Goal: Navigation & Orientation: Find specific page/section

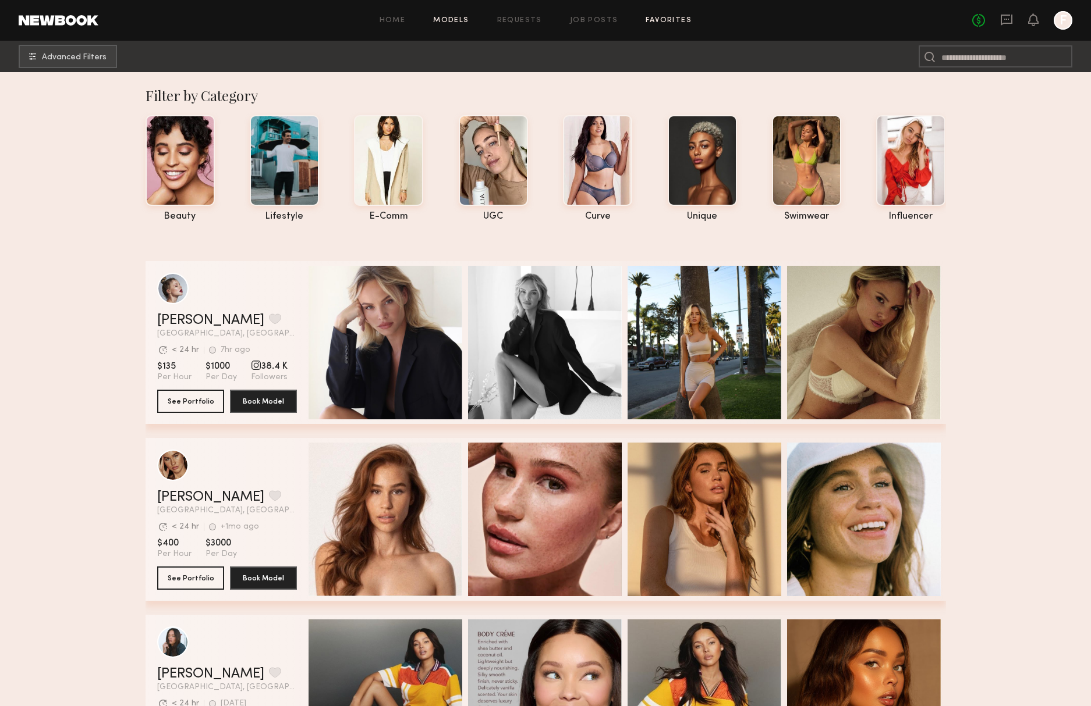
click at [684, 22] on link "Favorites" at bounding box center [668, 21] width 46 height 8
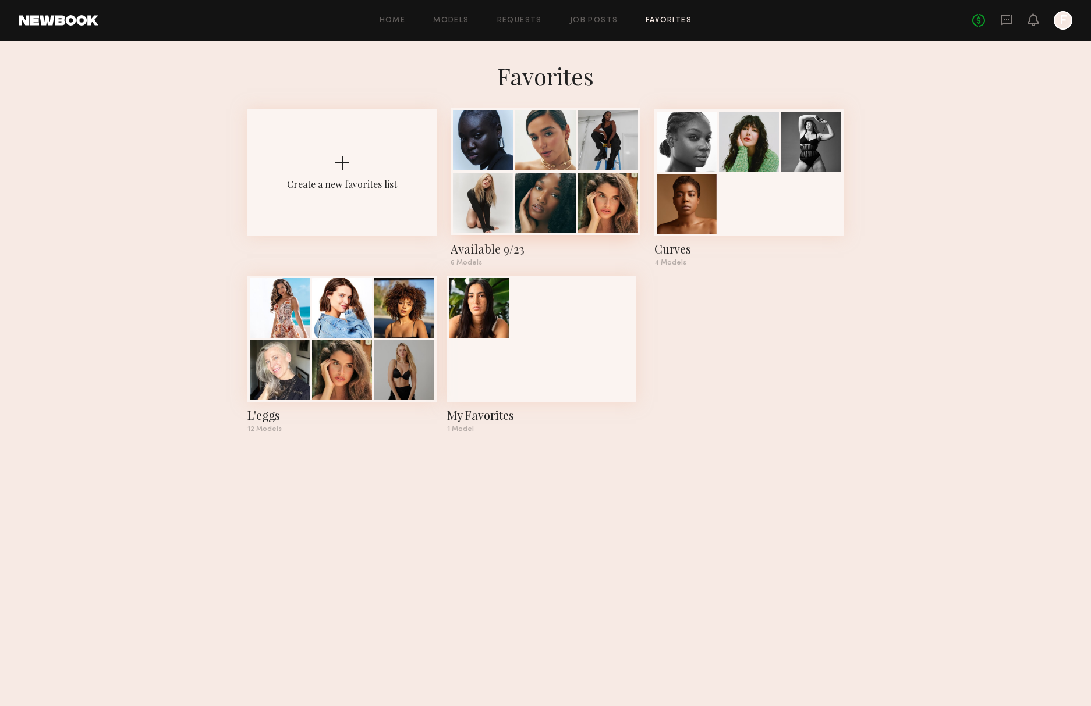
click at [524, 184] on div at bounding box center [545, 203] width 60 height 60
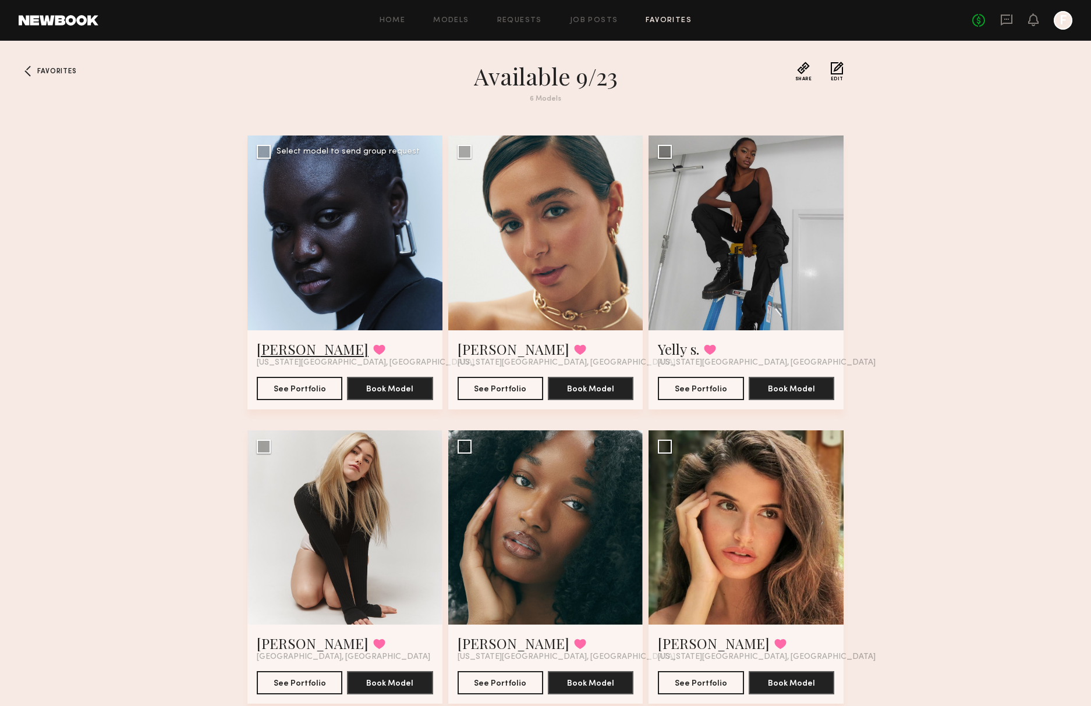
click at [292, 349] on link "[PERSON_NAME]" at bounding box center [313, 349] width 112 height 19
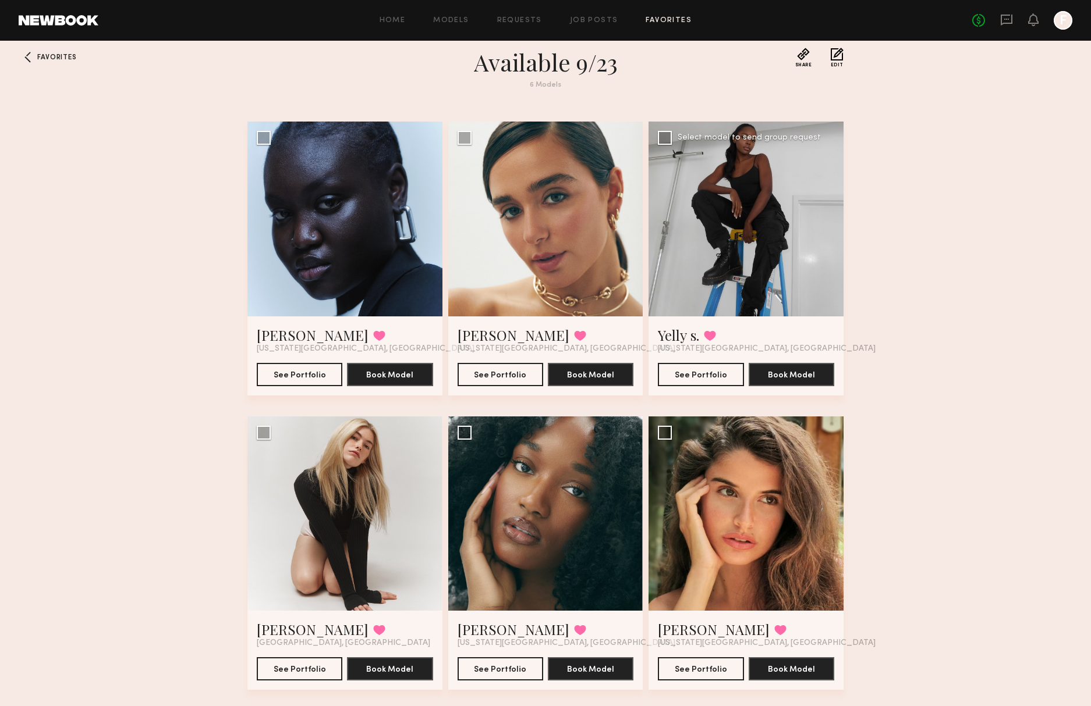
scroll to position [37, 0]
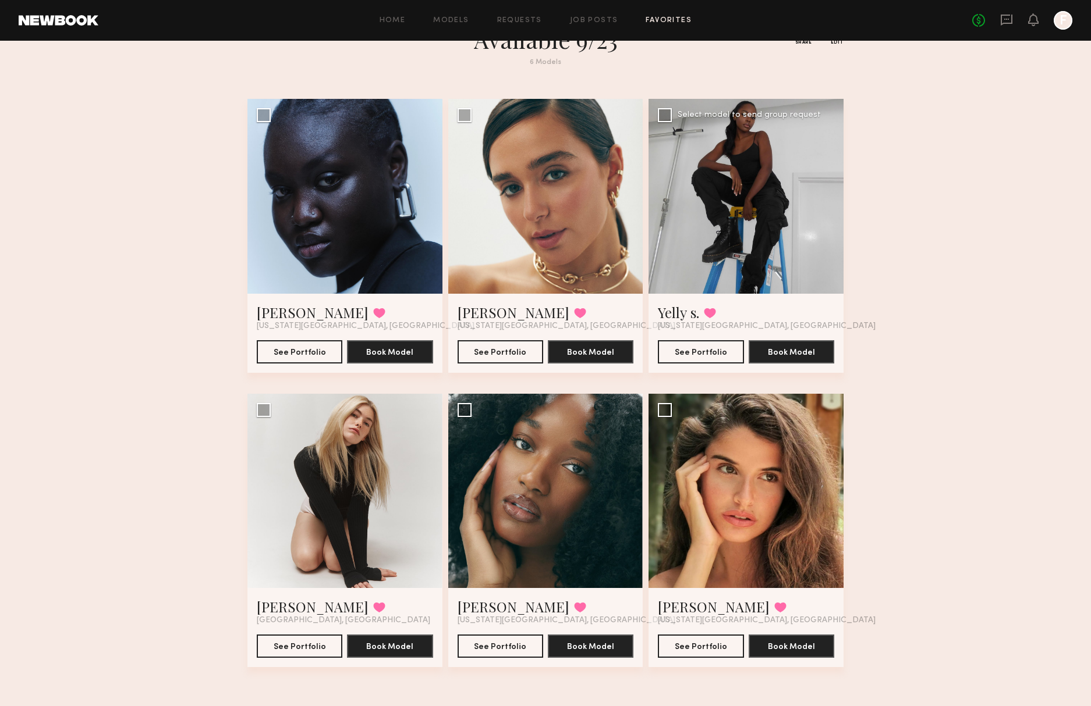
click at [733, 257] on div at bounding box center [745, 196] width 195 height 195
click at [692, 344] on button "See Portfolio" at bounding box center [701, 351] width 86 height 23
click at [469, 603] on link "Hali O." at bounding box center [513, 607] width 112 height 19
click at [276, 608] on link "[PERSON_NAME]" at bounding box center [313, 607] width 112 height 19
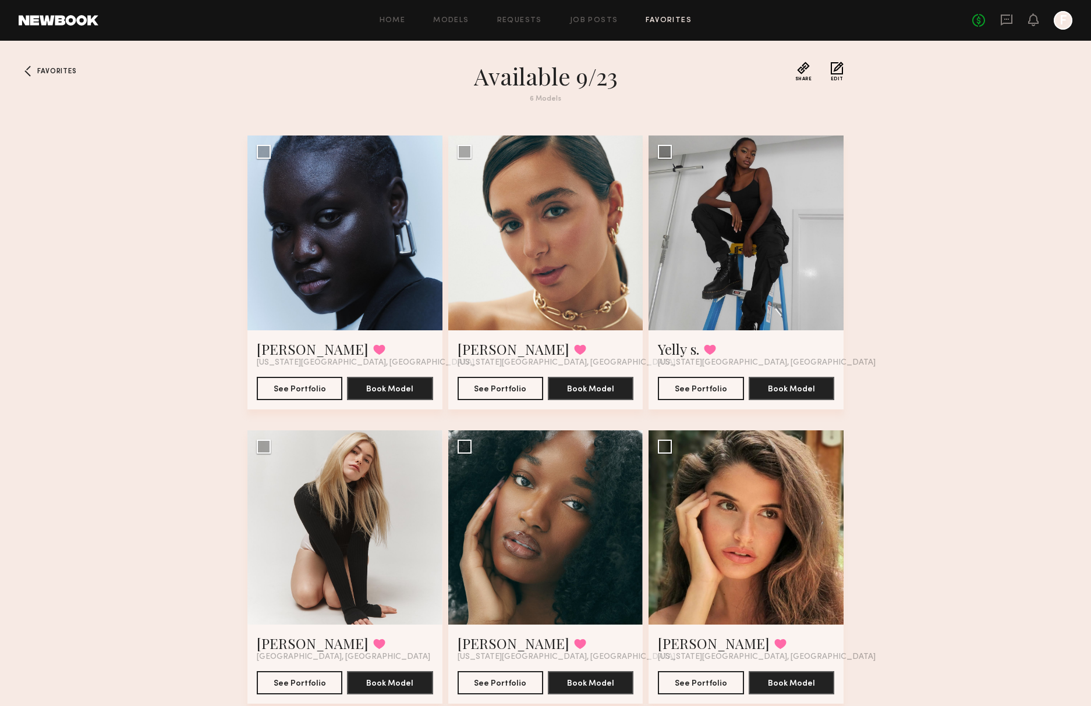
click at [676, 26] on div "Home Models Requests Job Posts Favorites Sign Out No fees up to $5,000 F" at bounding box center [585, 20] width 974 height 19
click at [674, 21] on link "Favorites" at bounding box center [668, 21] width 46 height 8
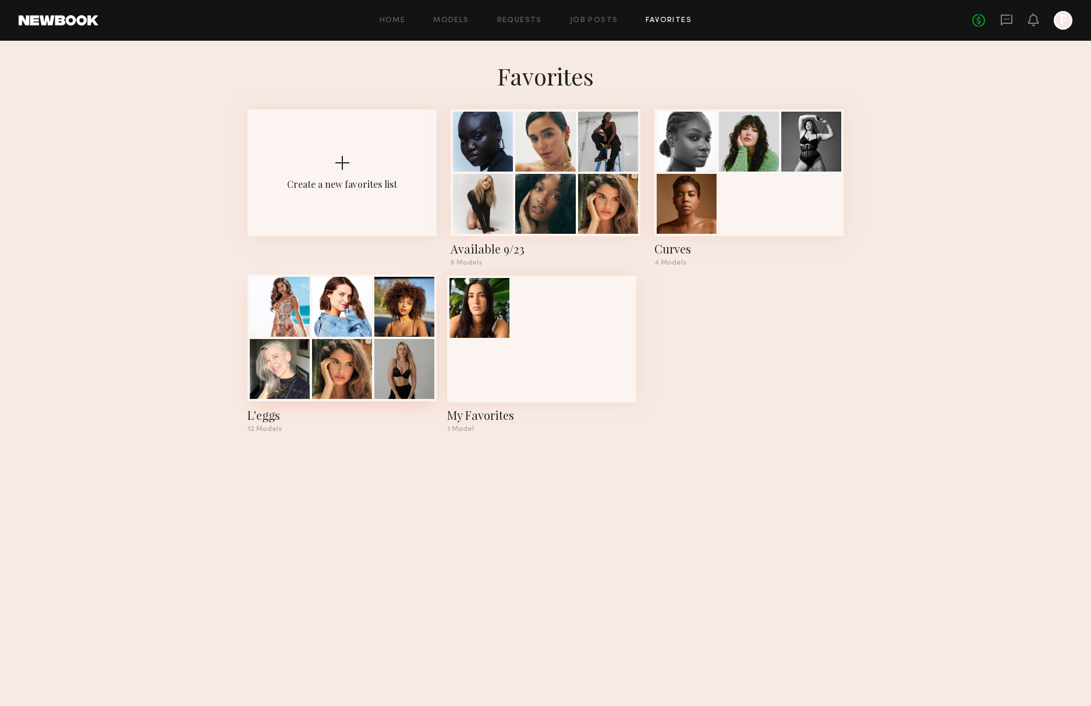
click at [349, 324] on div at bounding box center [342, 307] width 60 height 60
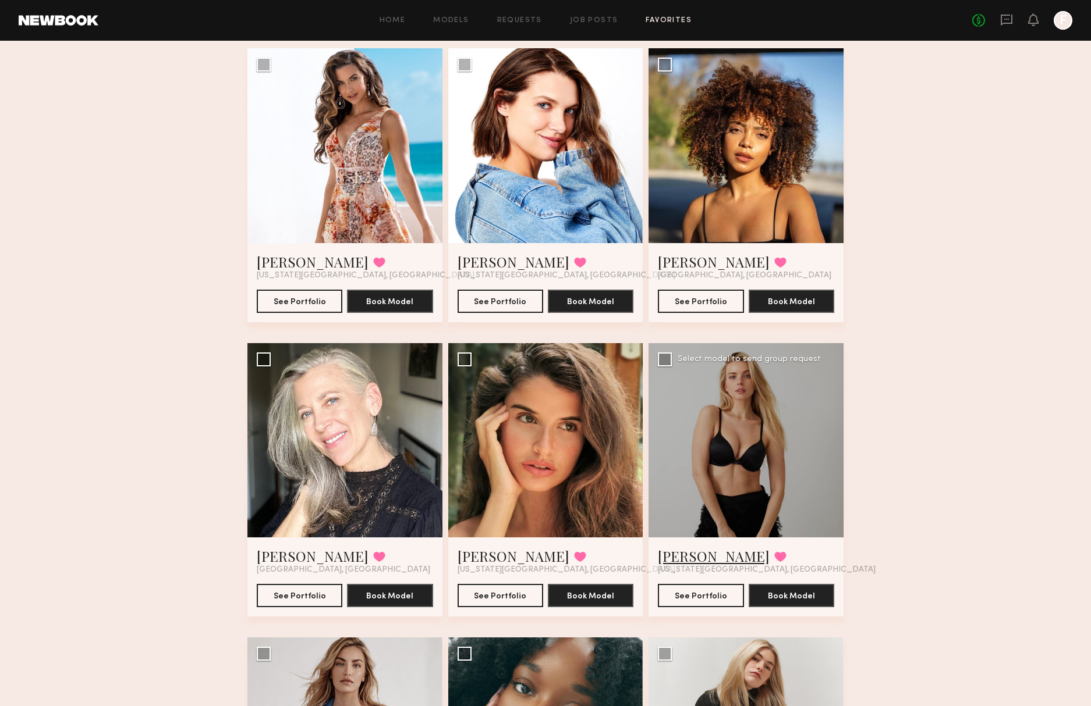
scroll to position [92, 0]
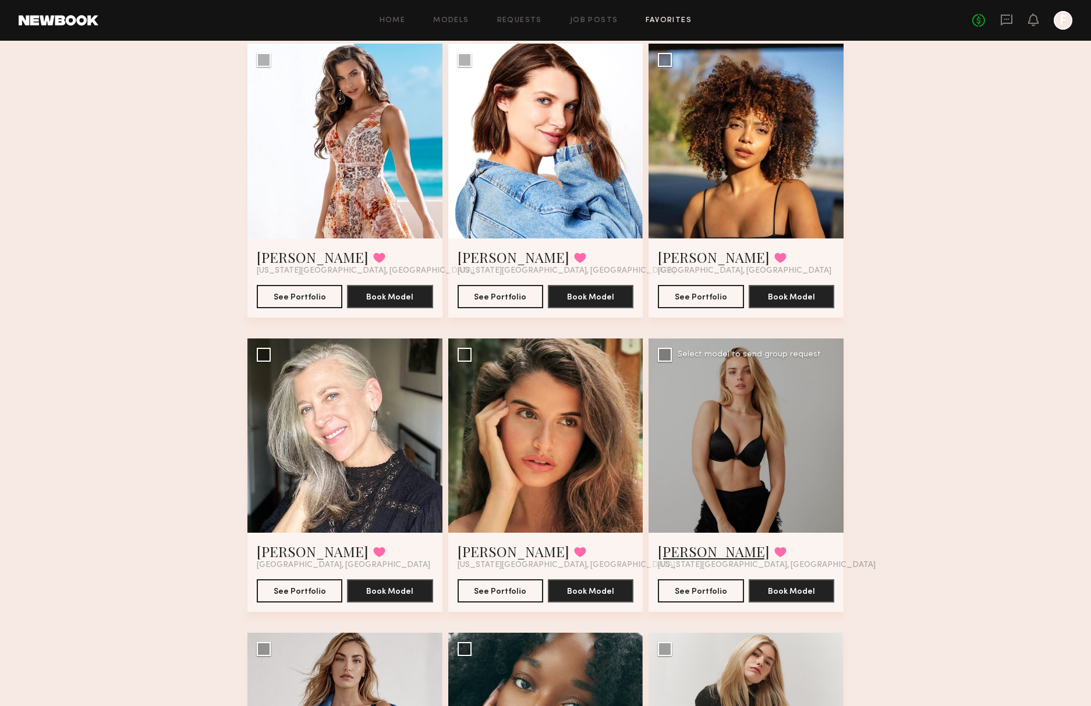
click at [697, 554] on link "Karolina N." at bounding box center [714, 551] width 112 height 19
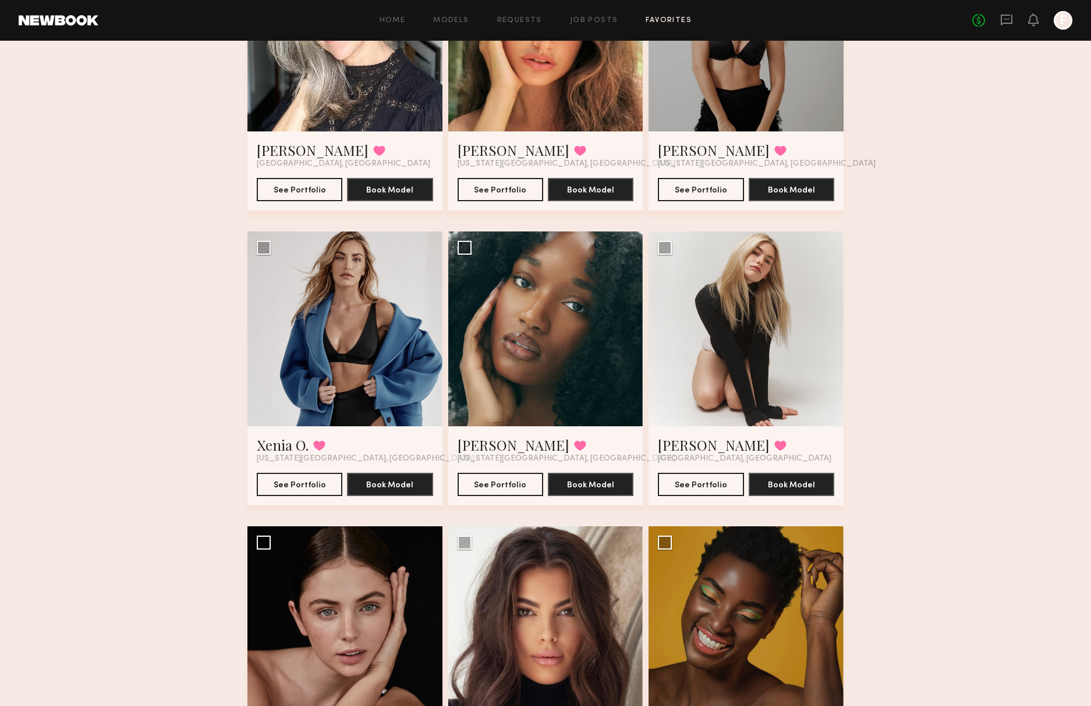
scroll to position [501, 0]
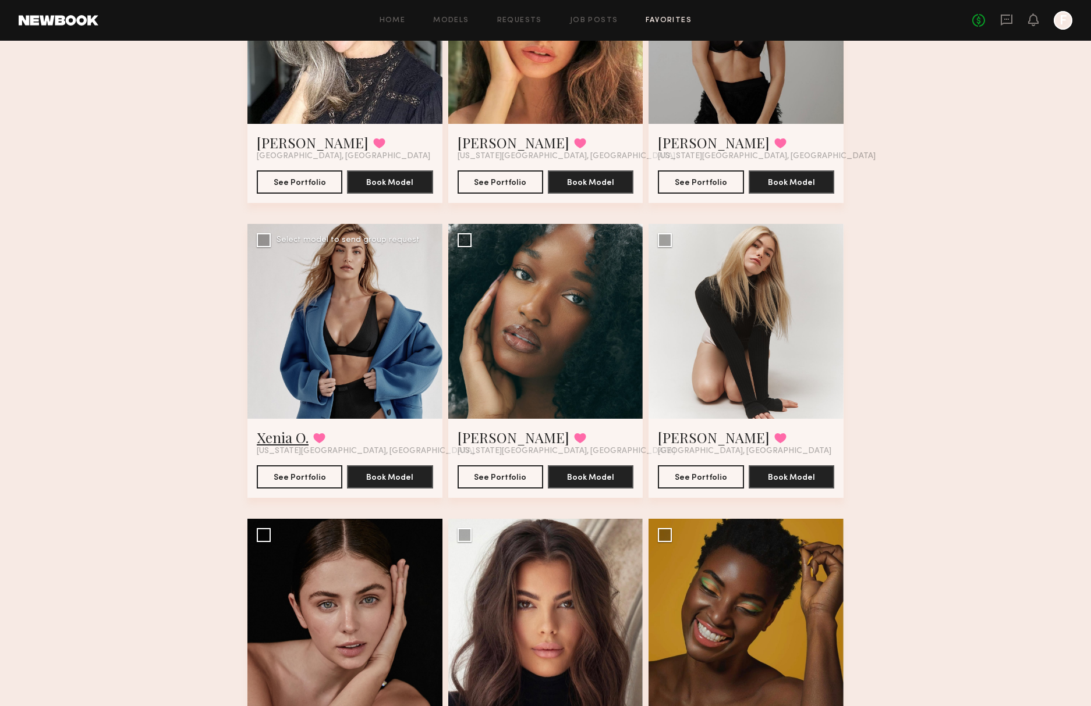
click at [279, 438] on link "Xenia O." at bounding box center [283, 437] width 52 height 19
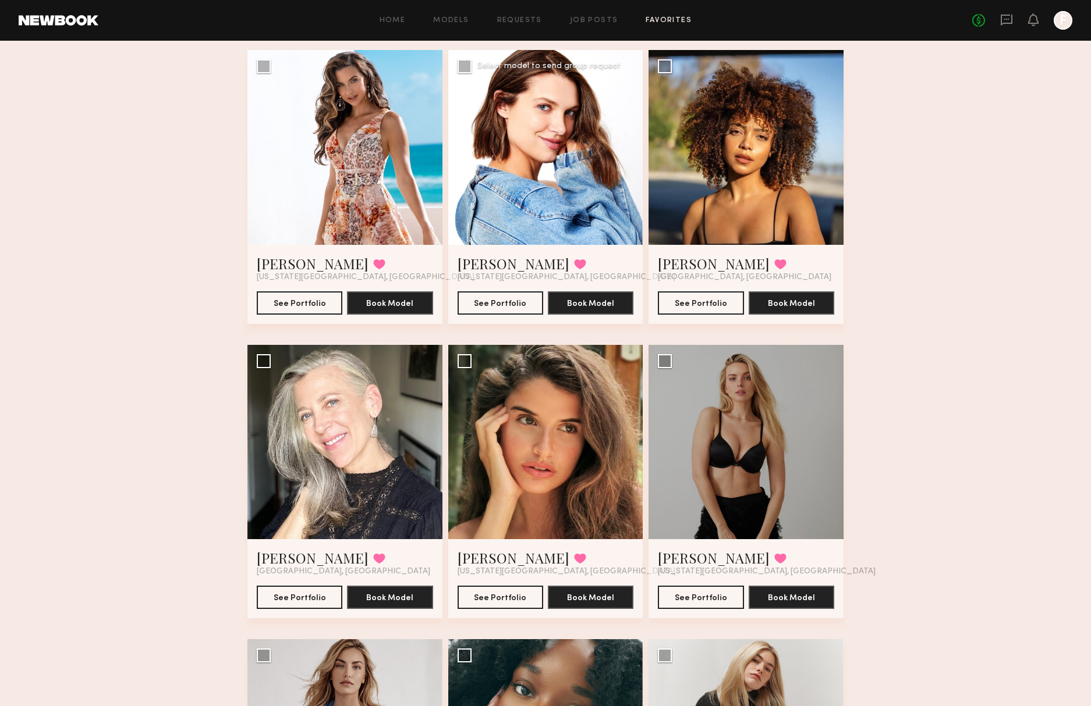
scroll to position [0, 0]
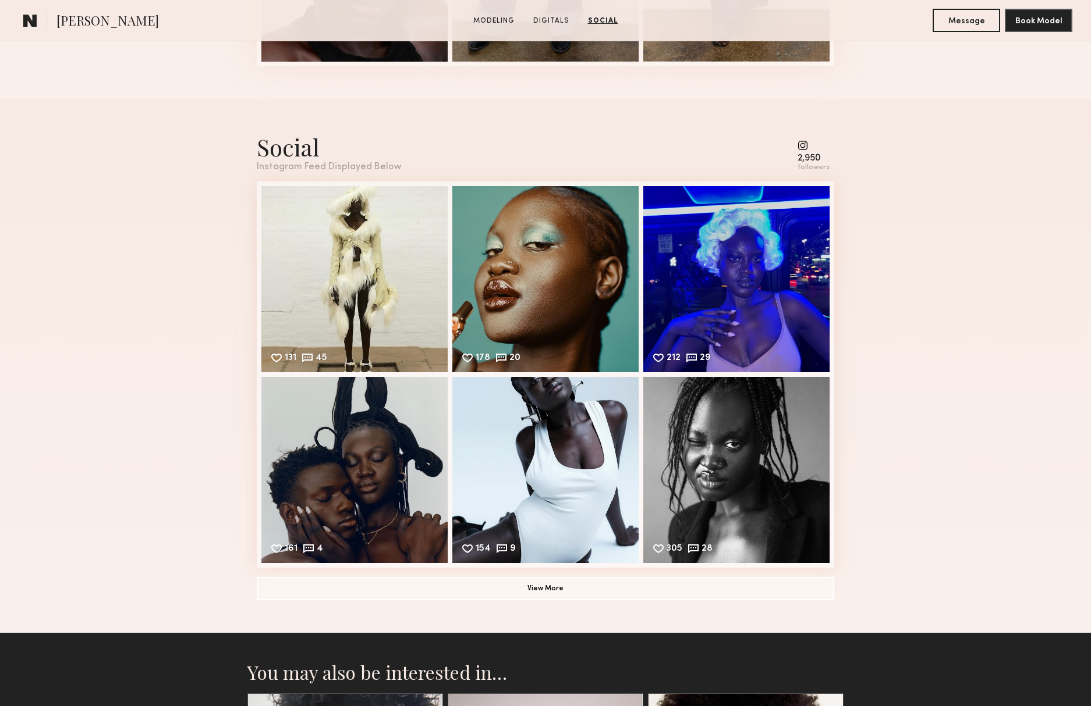
scroll to position [1342, 0]
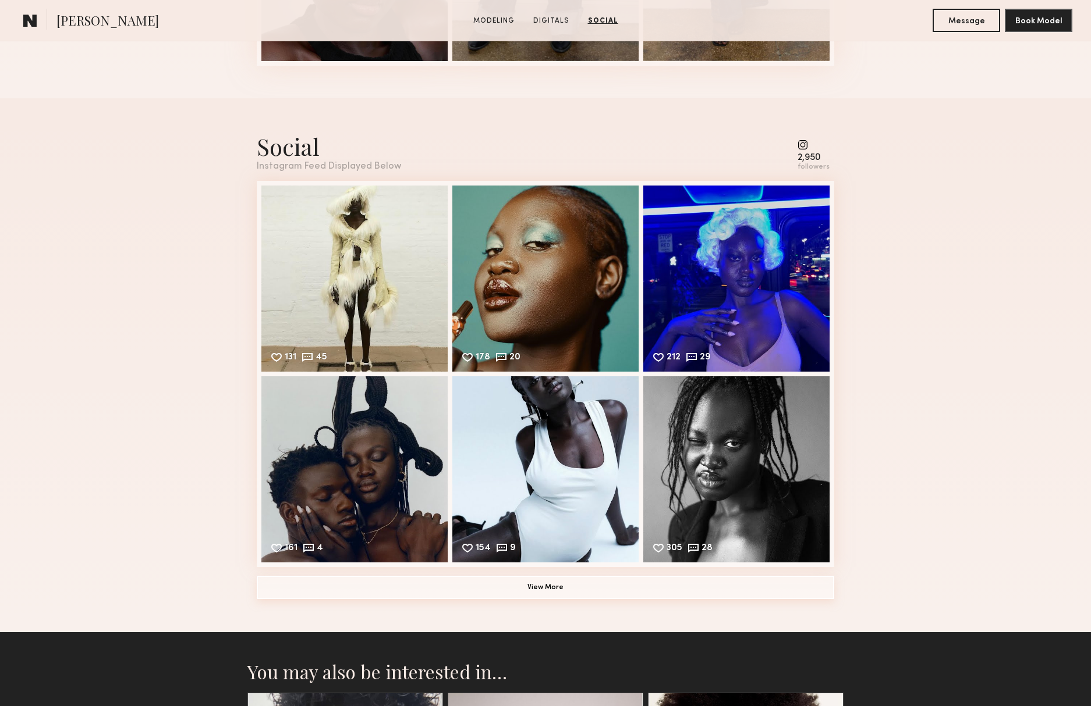
click at [552, 585] on button "View More" at bounding box center [545, 587] width 577 height 23
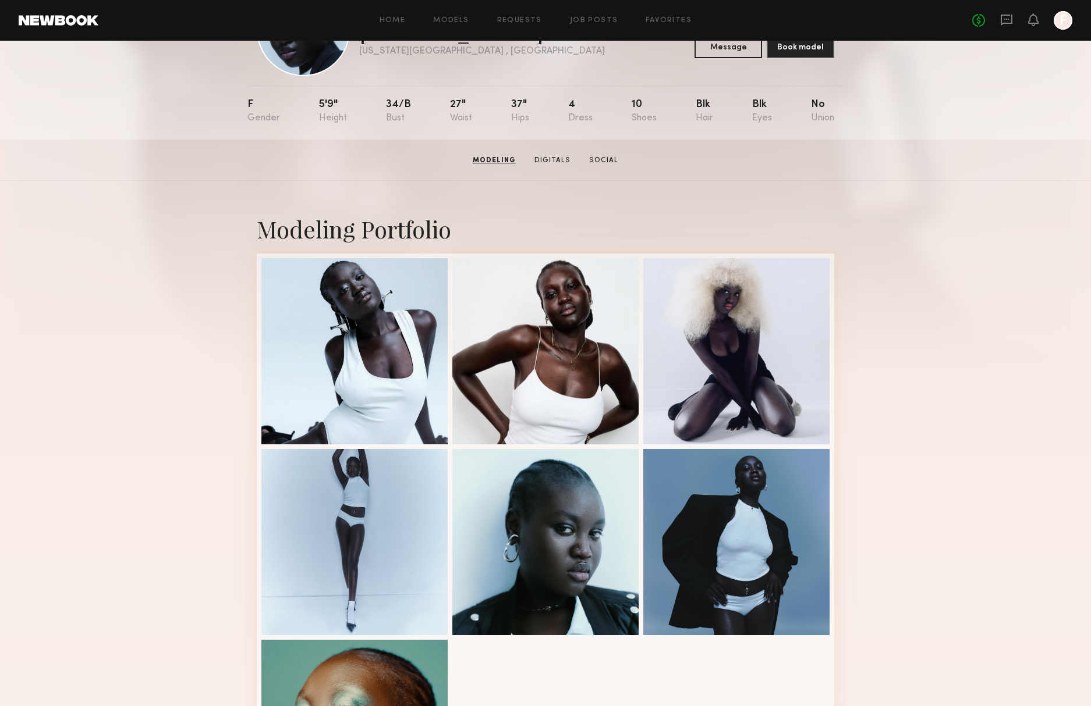
scroll to position [0, 0]
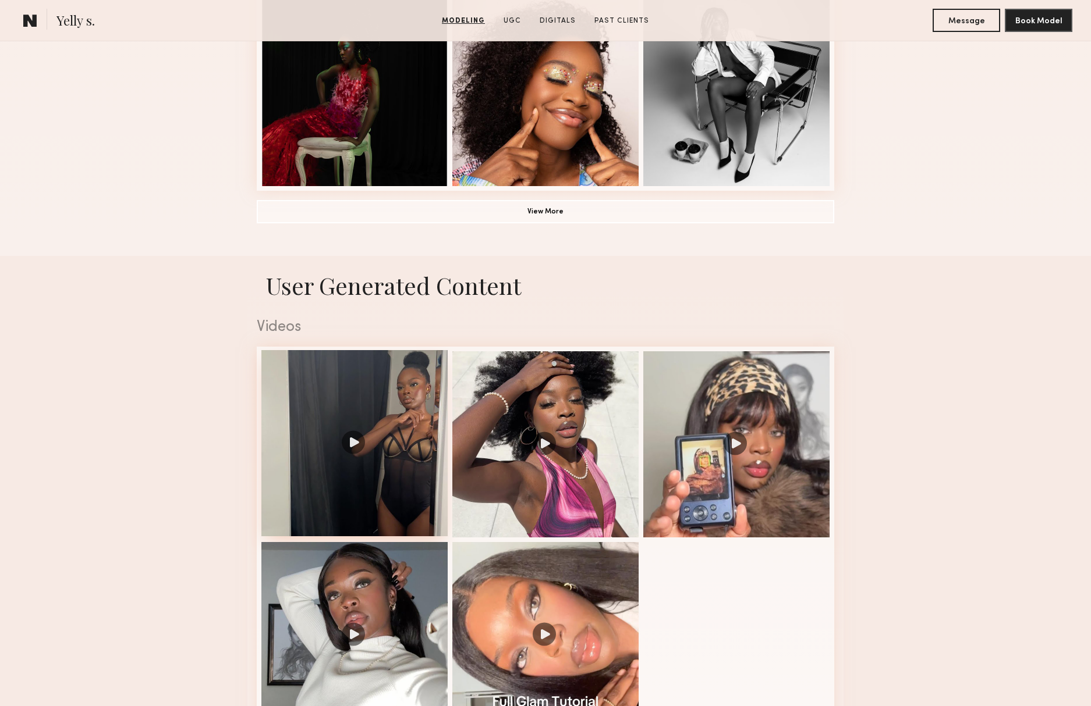
click at [419, 514] on div at bounding box center [354, 443] width 186 height 186
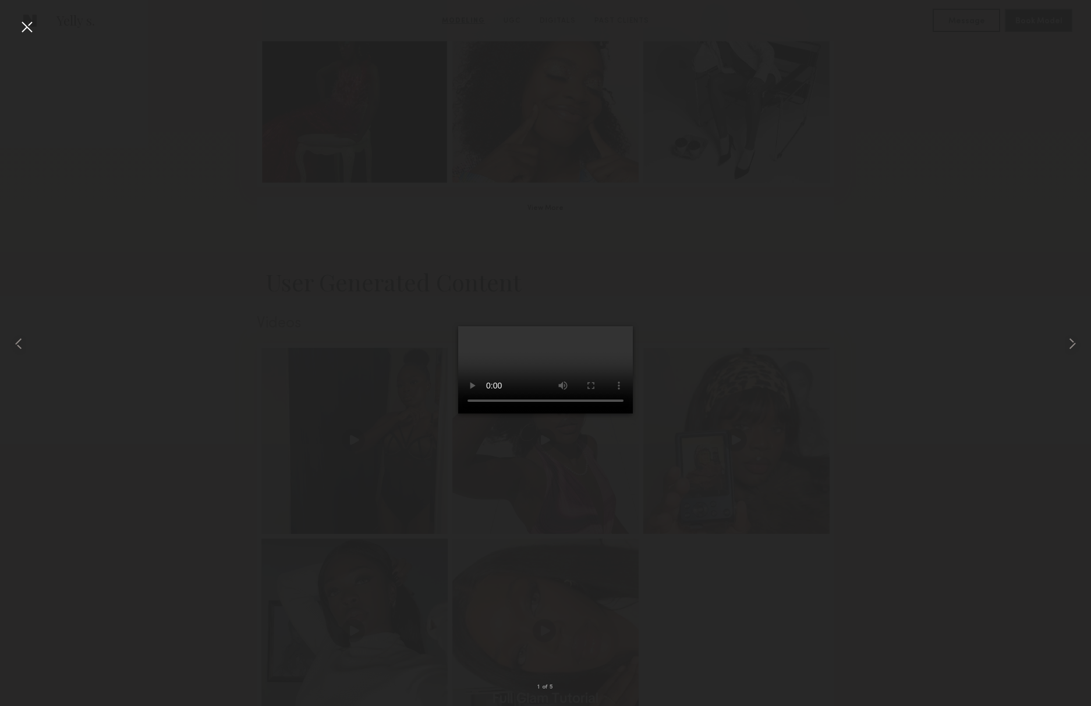
scroll to position [921, 0]
click at [557, 414] on video at bounding box center [545, 369] width 175 height 87
click at [34, 29] on div "1 of 5" at bounding box center [545, 353] width 1091 height 706
click at [33, 31] on div at bounding box center [26, 26] width 19 height 19
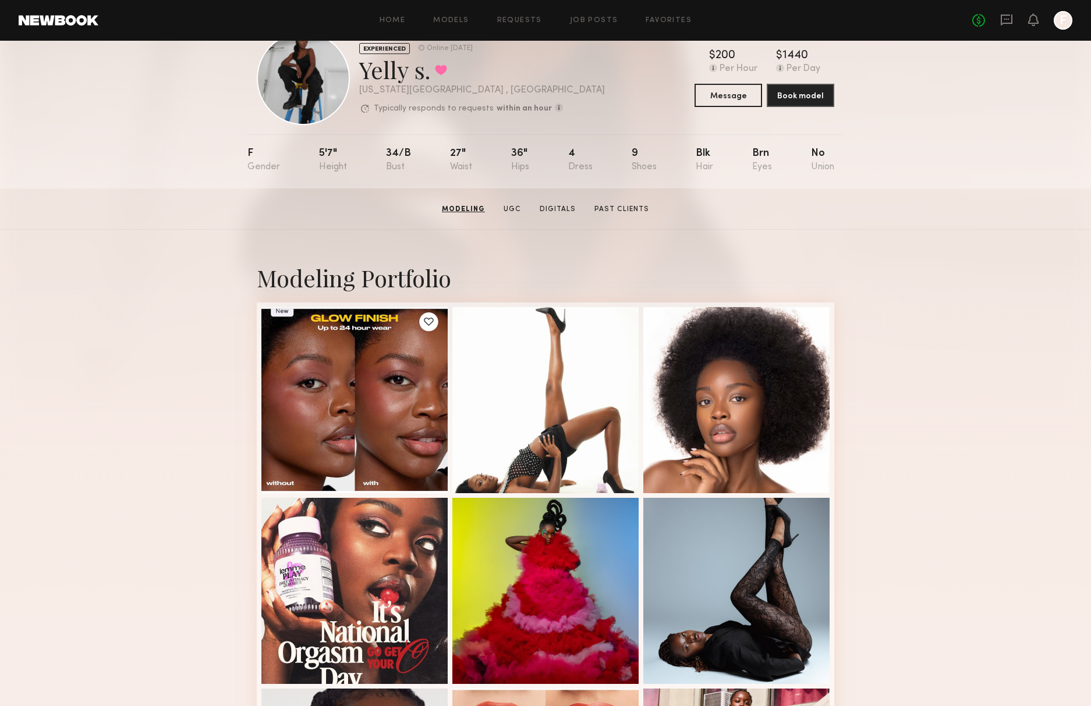
scroll to position [0, 0]
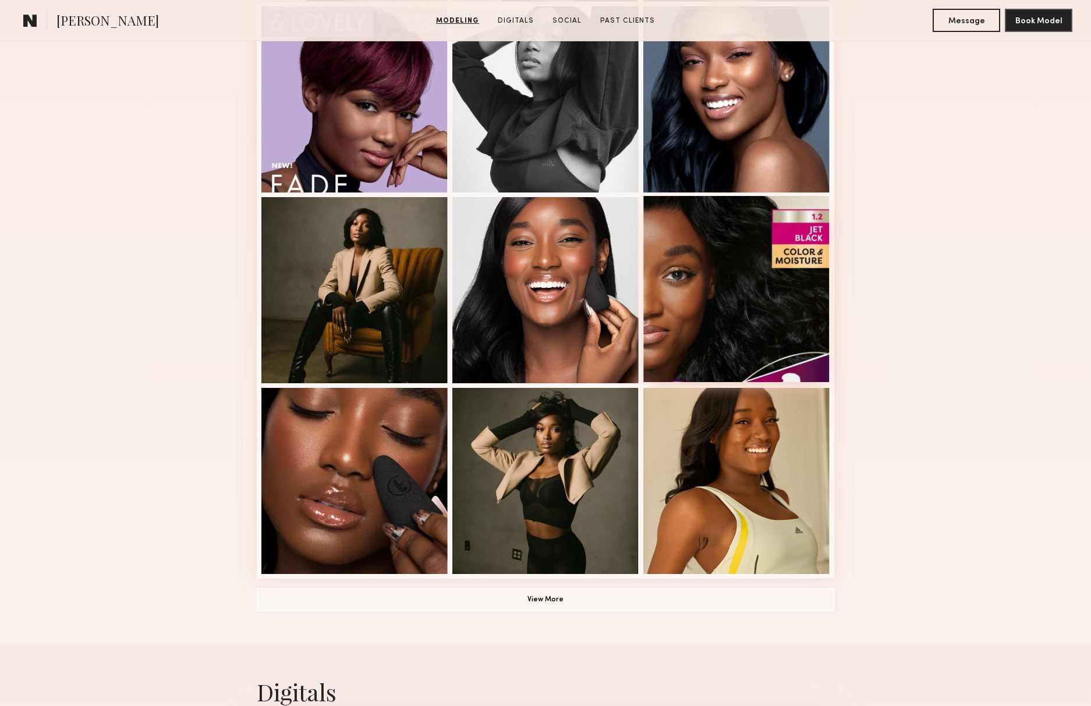
scroll to position [563, 0]
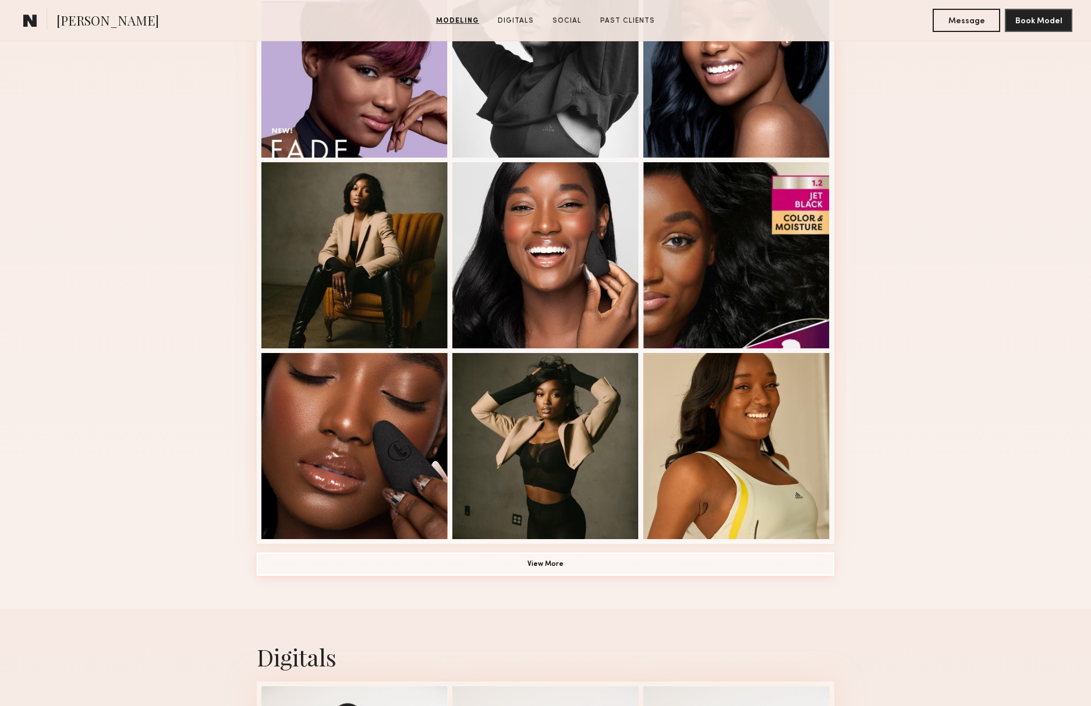
click at [530, 562] on button "View More" at bounding box center [545, 564] width 577 height 23
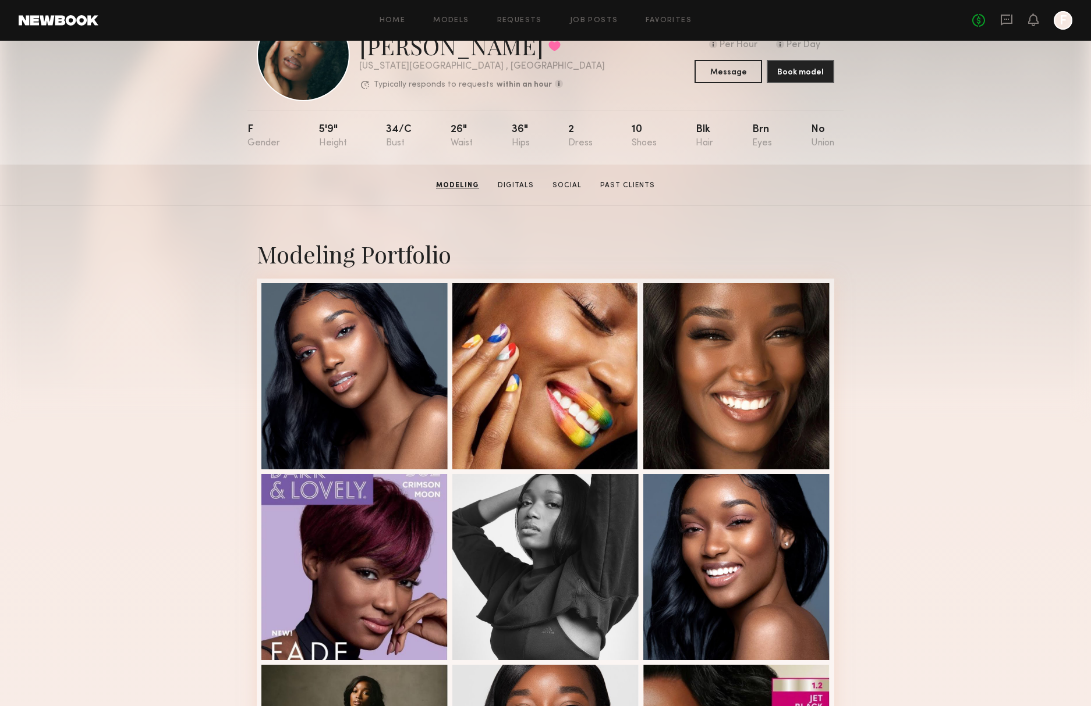
scroll to position [6, 0]
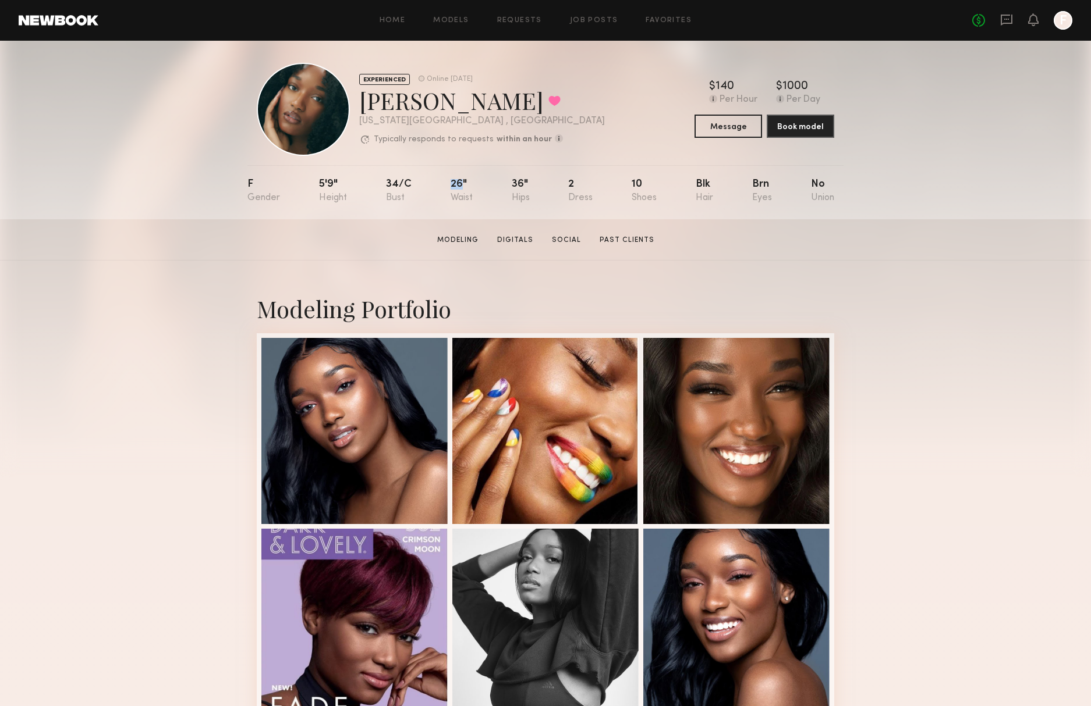
click at [461, 186] on nb-model-profile-props "F 5'9" 34/c 26" 36" 2 10 Blk Brn No" at bounding box center [545, 192] width 596 height 54
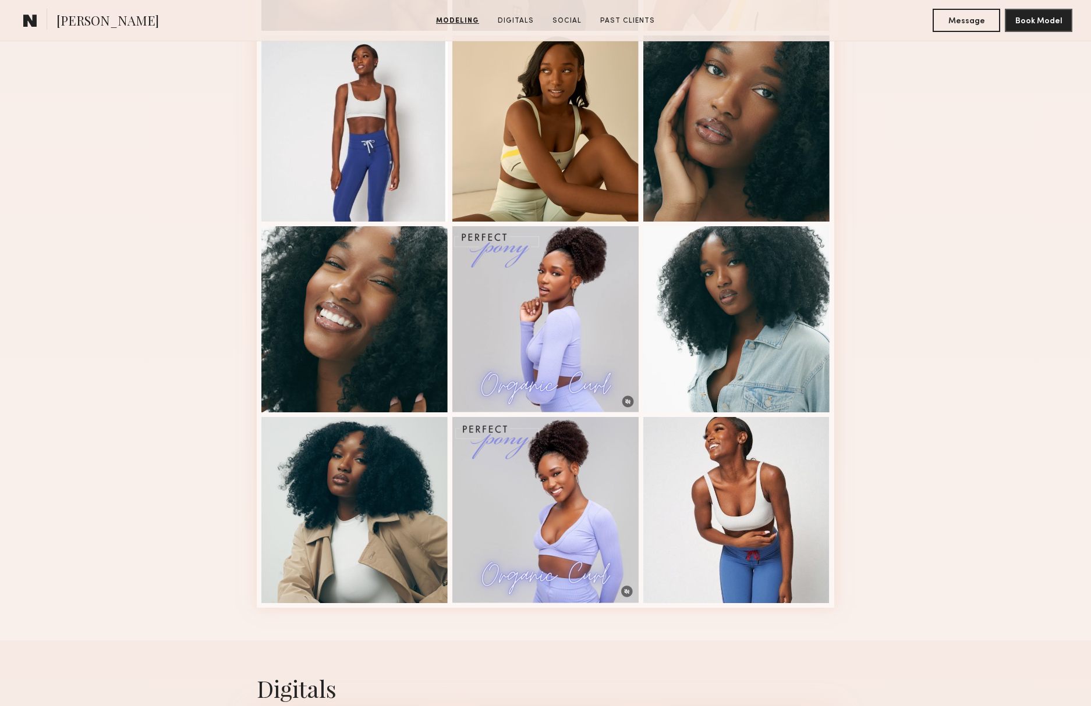
scroll to position [1067, 0]
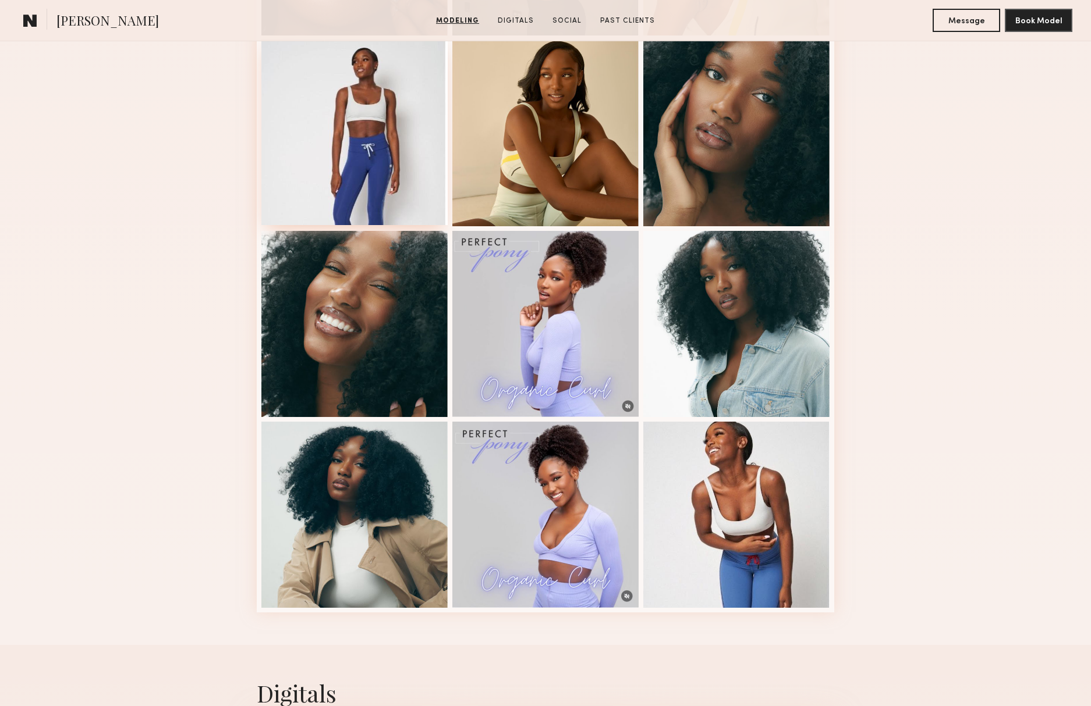
click at [396, 174] on div at bounding box center [354, 132] width 186 height 186
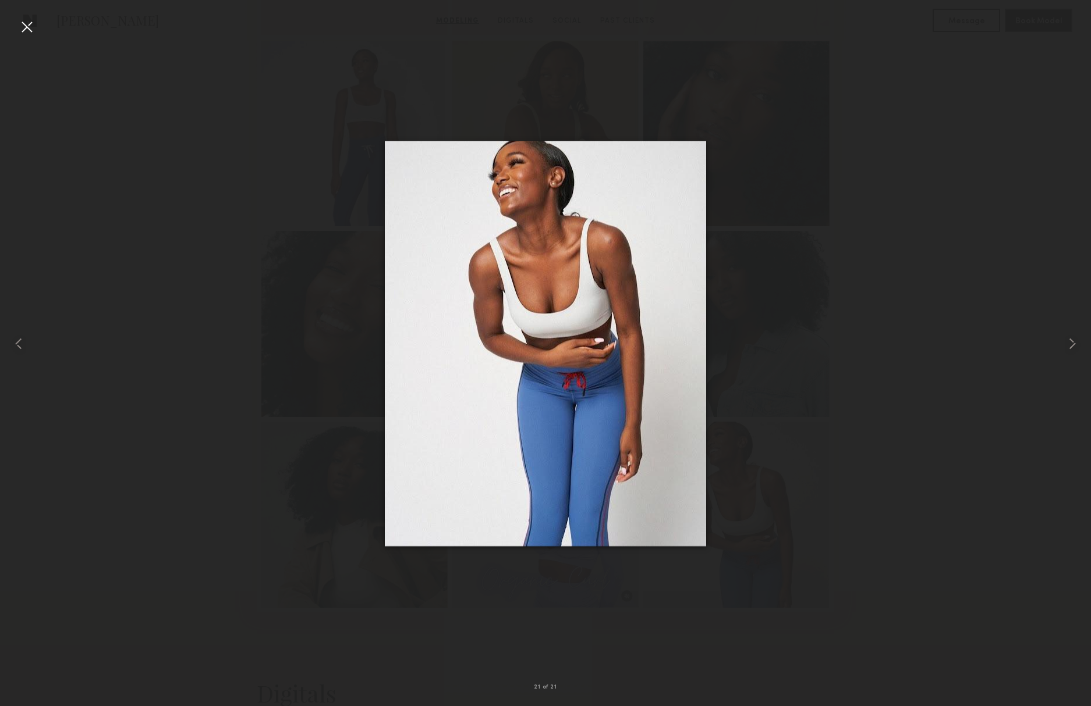
click at [26, 33] on div at bounding box center [26, 26] width 19 height 19
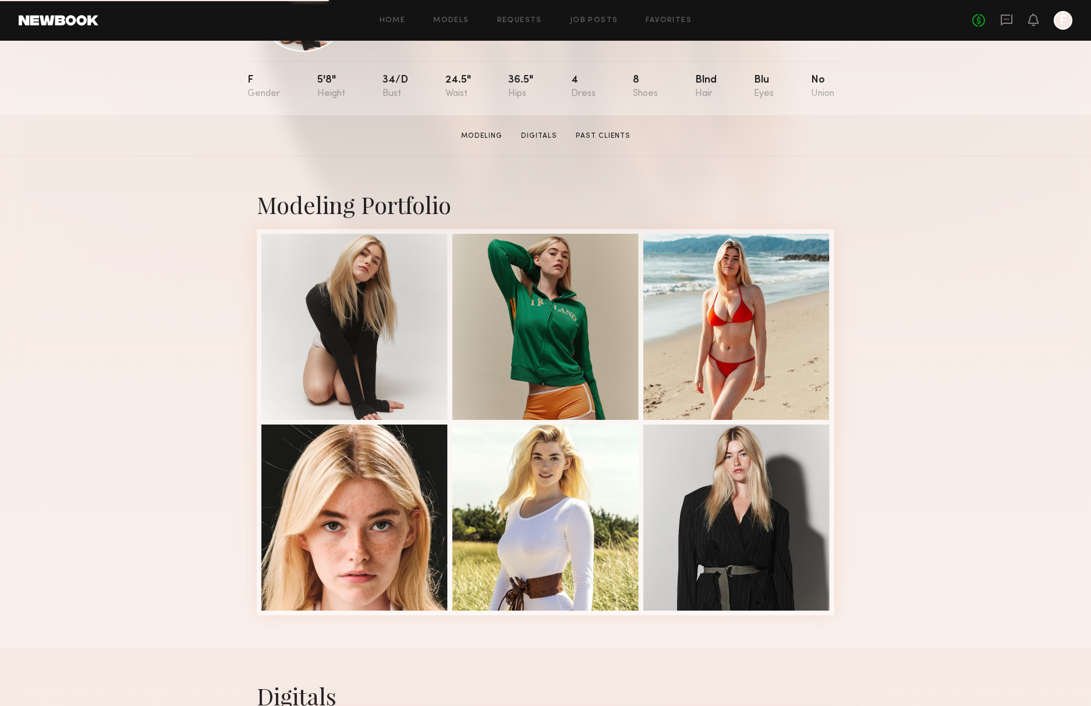
scroll to position [111, 0]
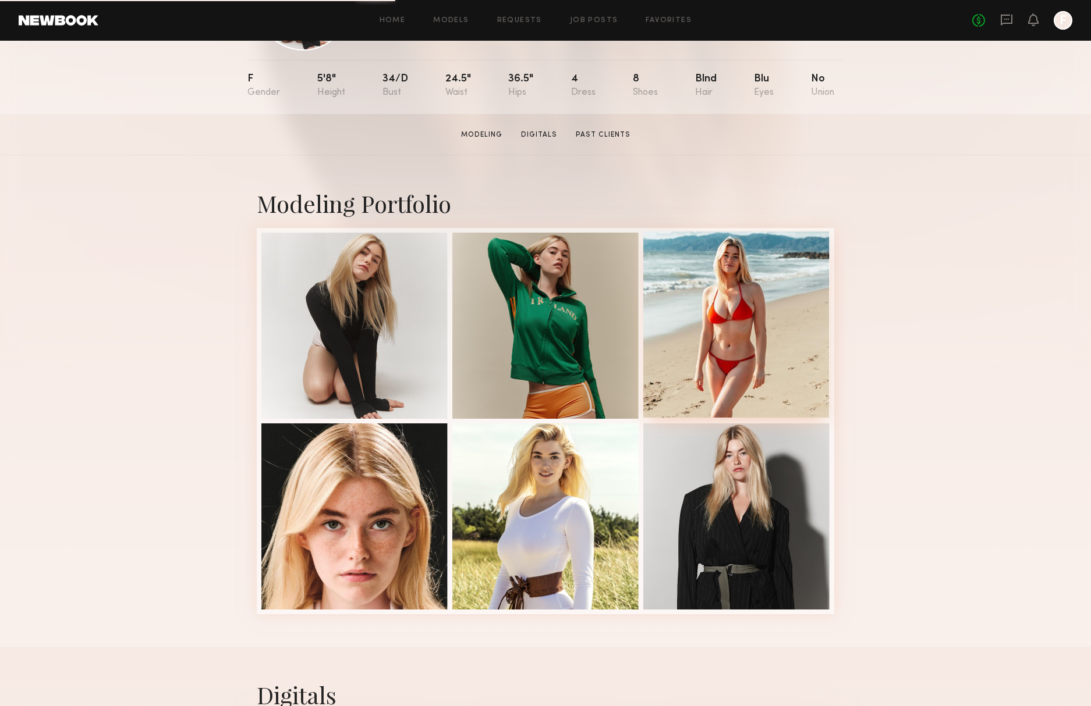
click at [705, 329] on div at bounding box center [736, 325] width 186 height 186
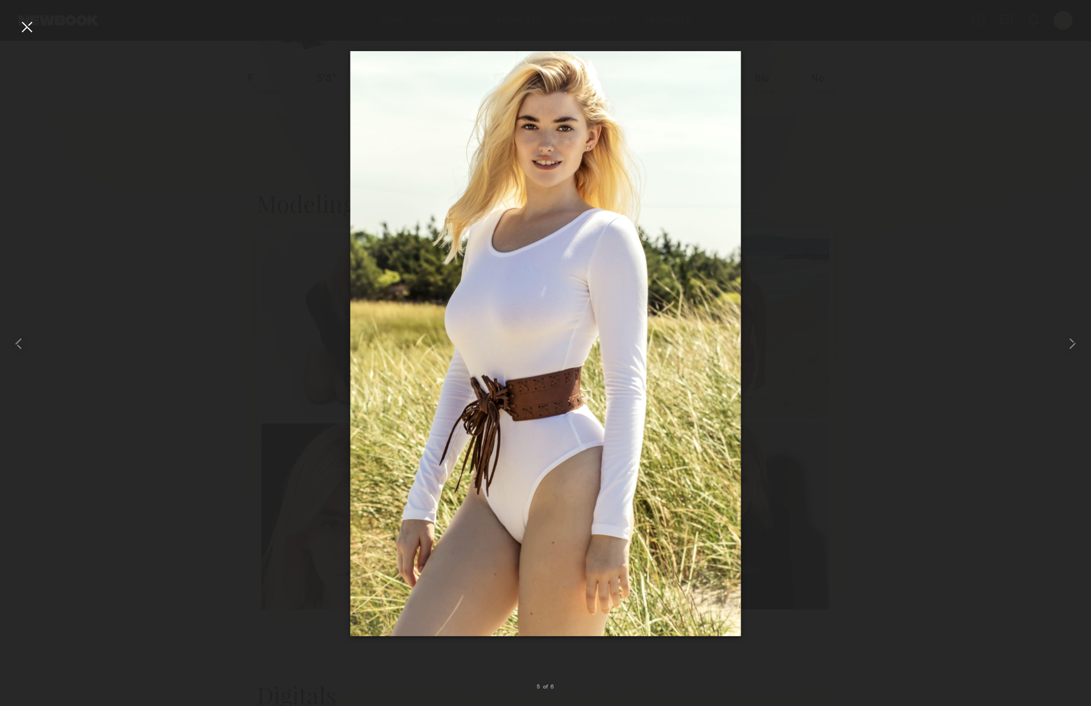
click at [30, 31] on div at bounding box center [26, 26] width 19 height 19
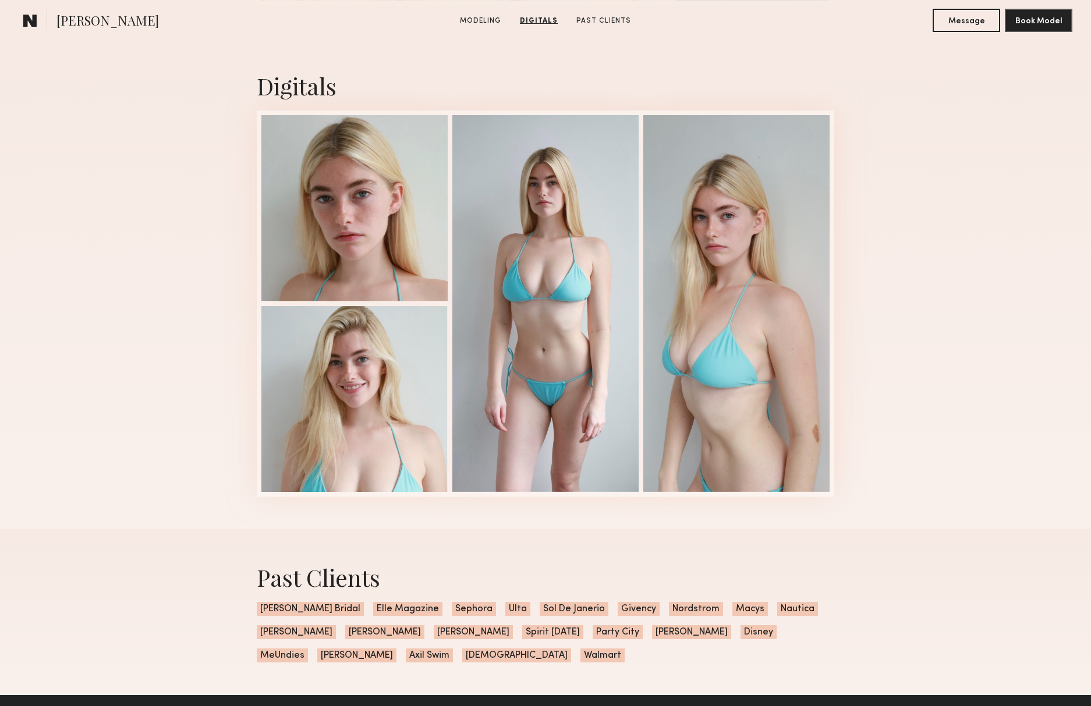
scroll to position [701, 0]
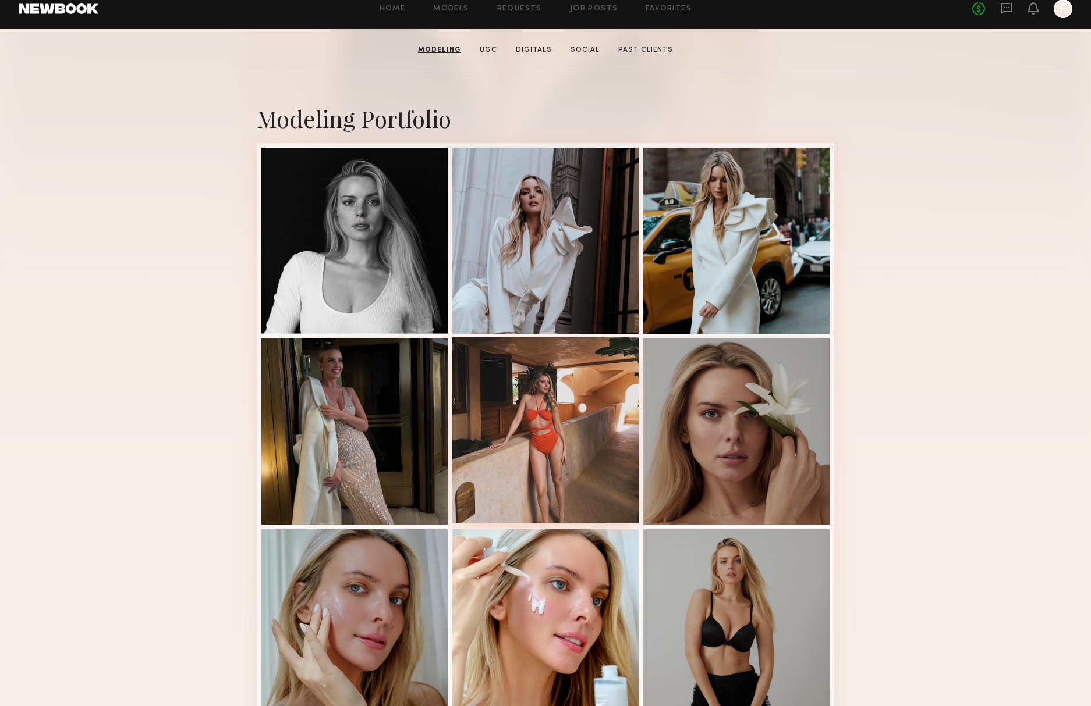
scroll to position [202, 0]
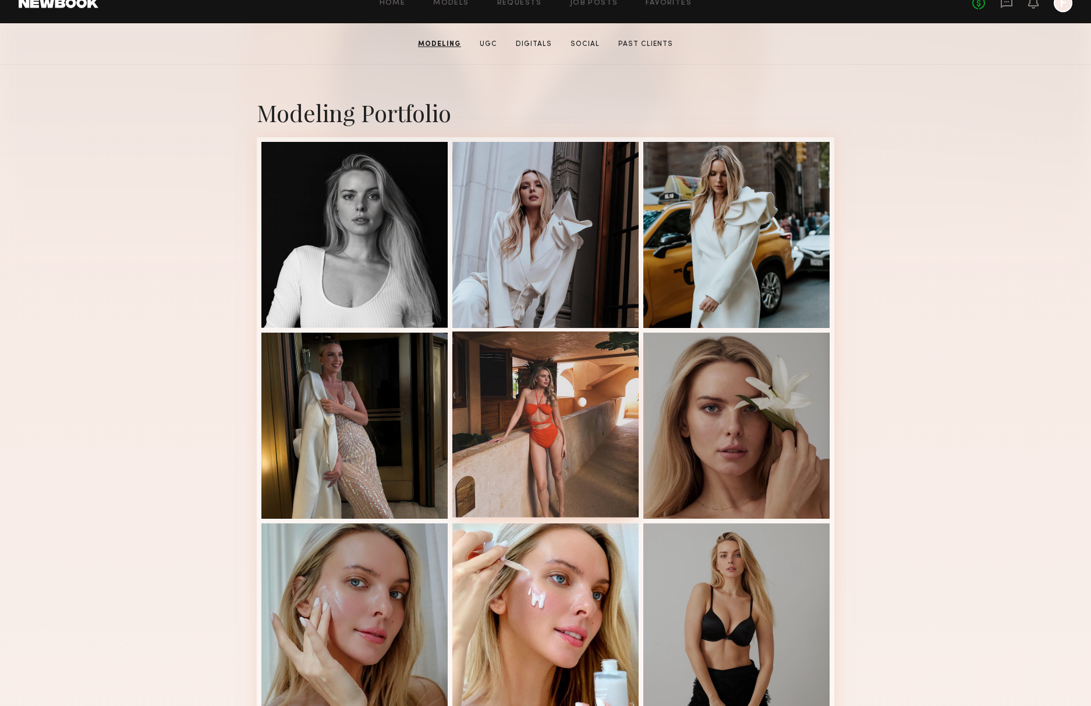
click at [607, 424] on div at bounding box center [545, 425] width 186 height 186
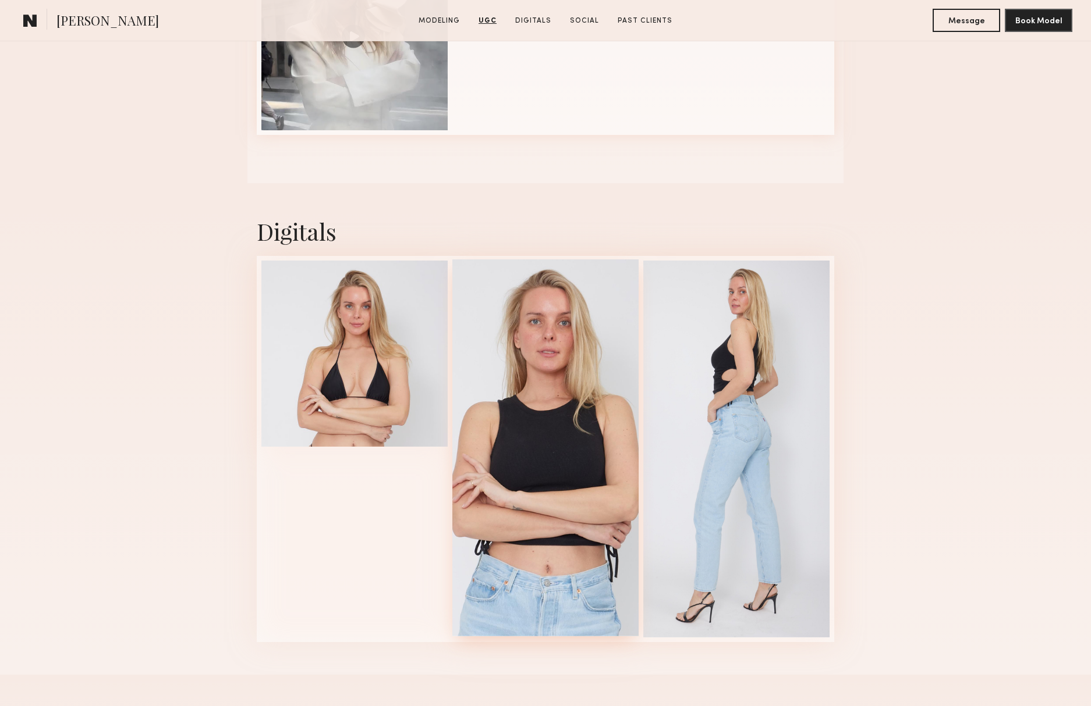
scroll to position [1387, 0]
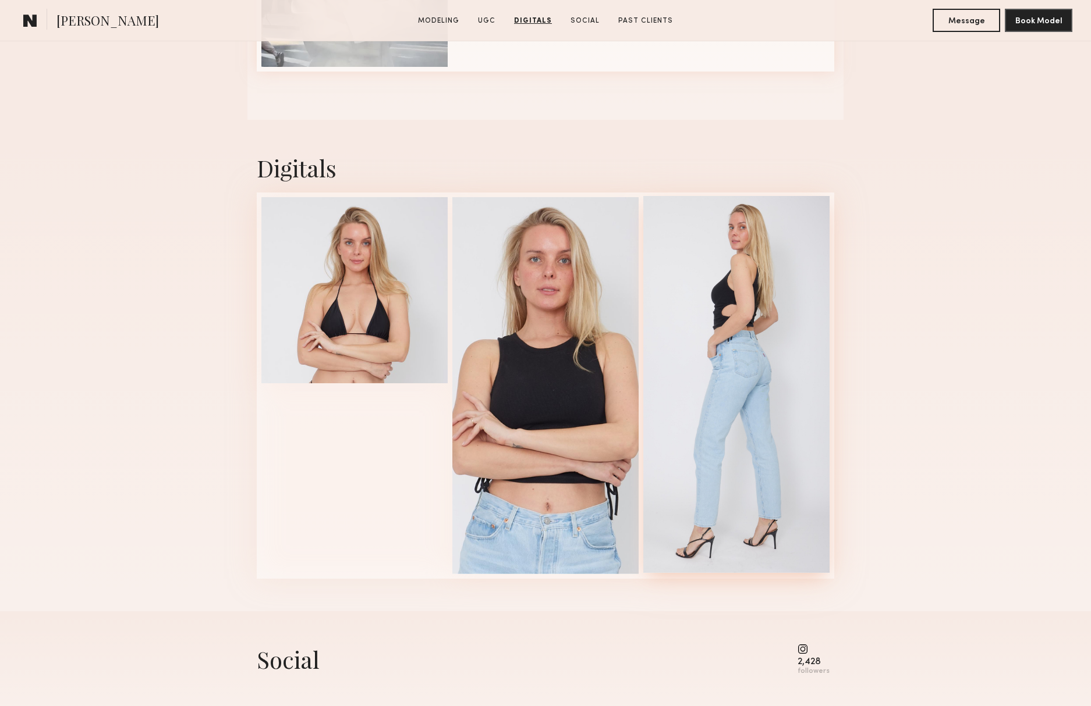
click at [729, 413] on div at bounding box center [736, 384] width 186 height 377
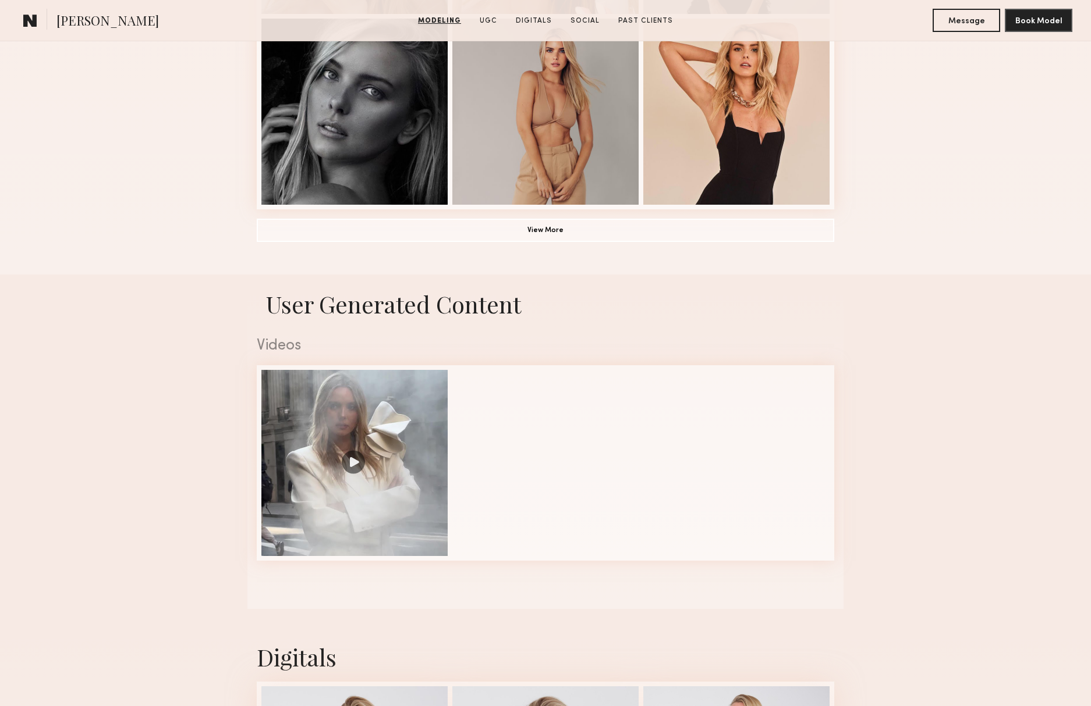
scroll to position [889, 0]
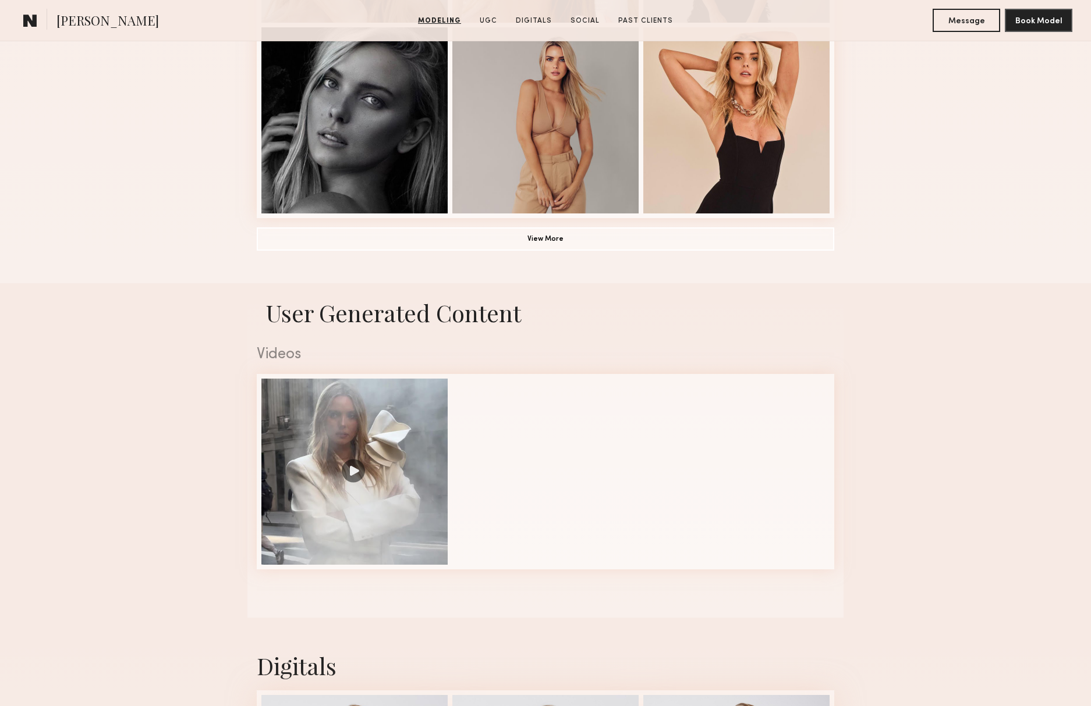
click at [591, 245] on button "View More" at bounding box center [545, 238] width 577 height 23
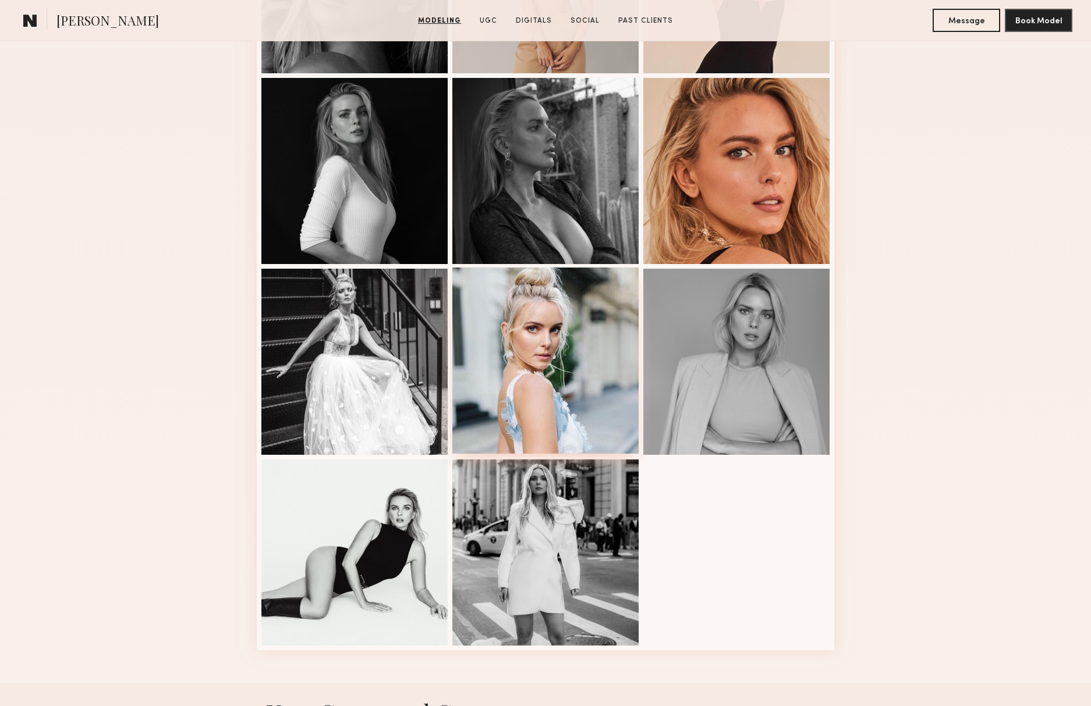
scroll to position [1042, 0]
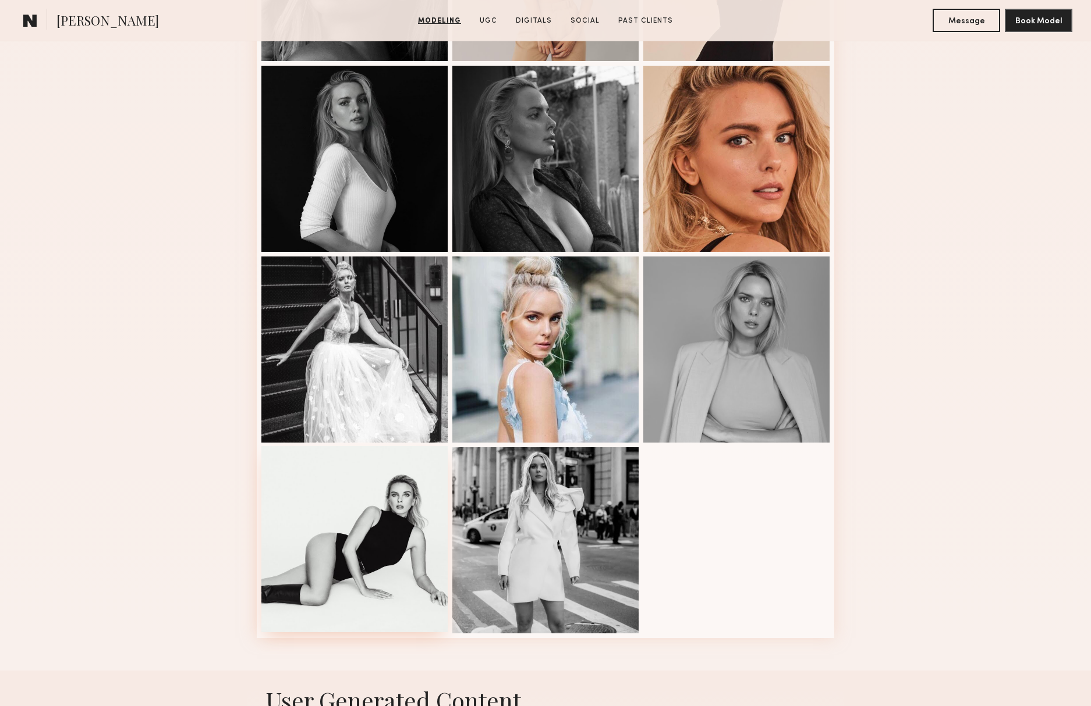
click at [337, 552] on div at bounding box center [354, 539] width 186 height 186
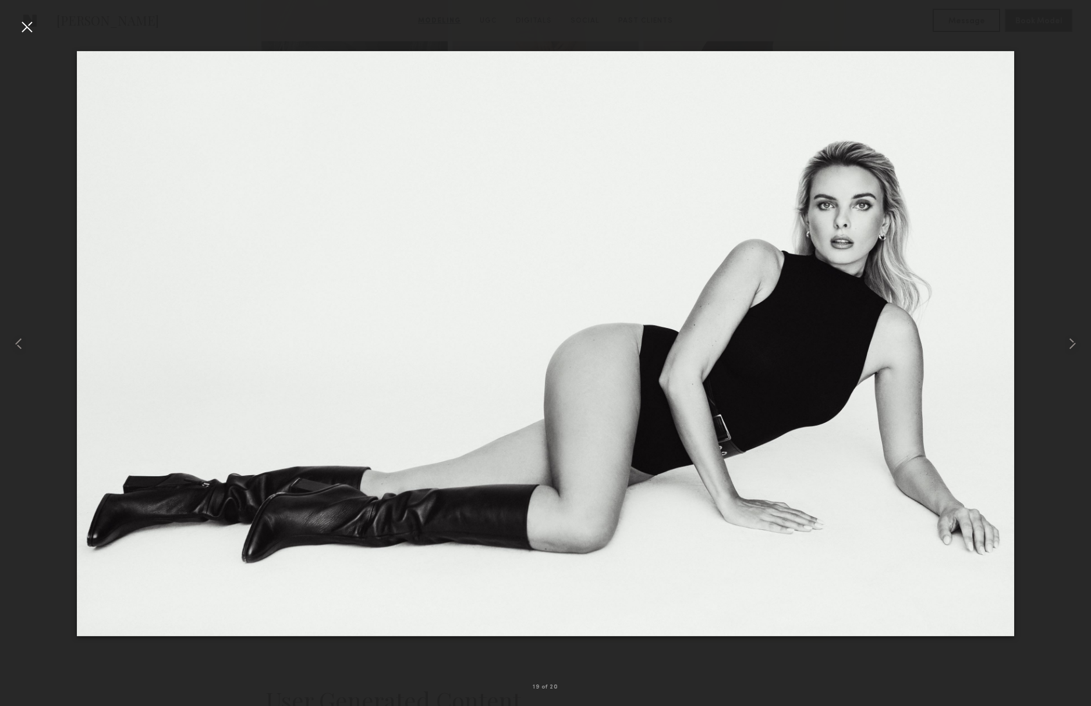
click at [30, 27] on div at bounding box center [26, 26] width 19 height 19
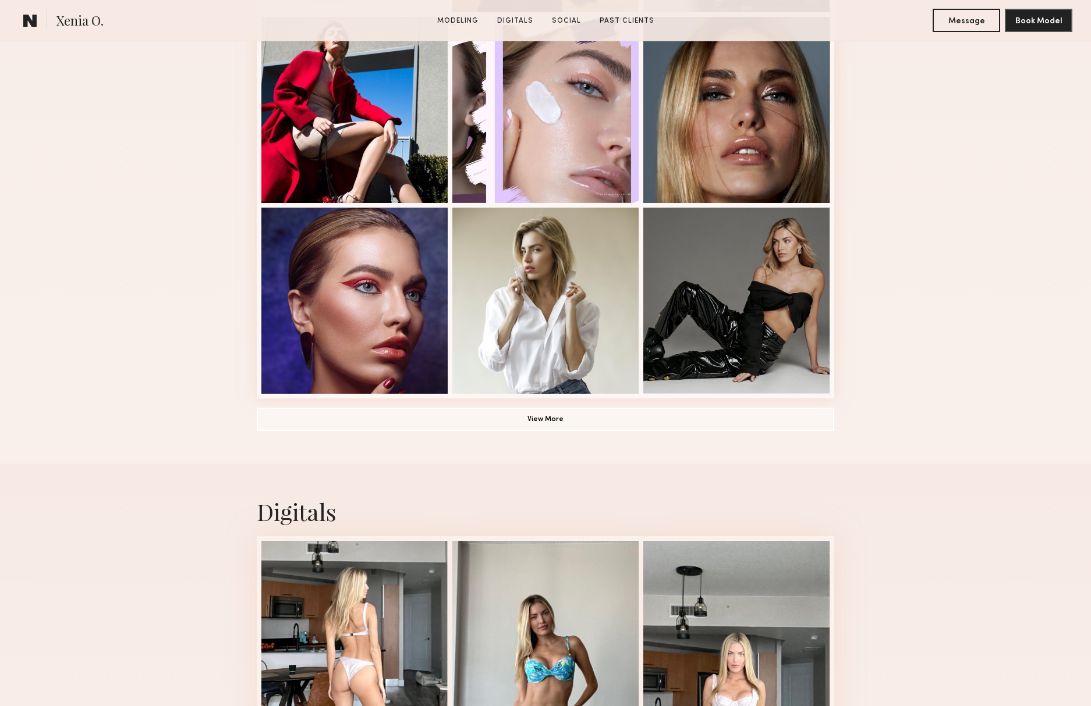
scroll to position [752, 0]
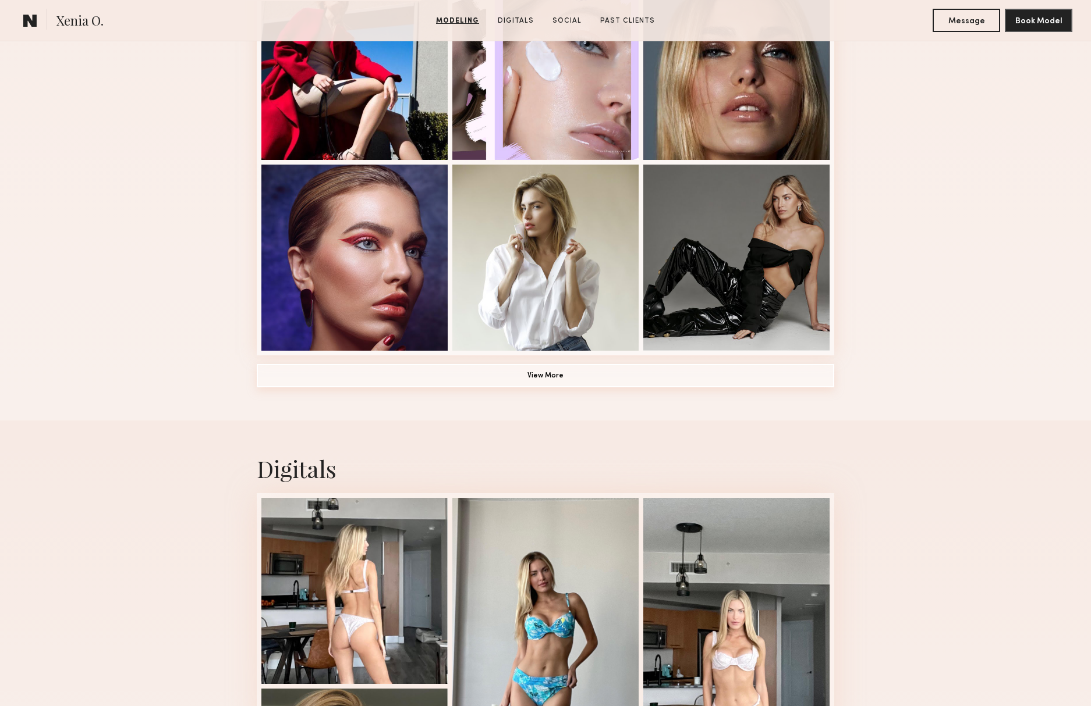
click at [541, 374] on button "View More" at bounding box center [545, 375] width 577 height 23
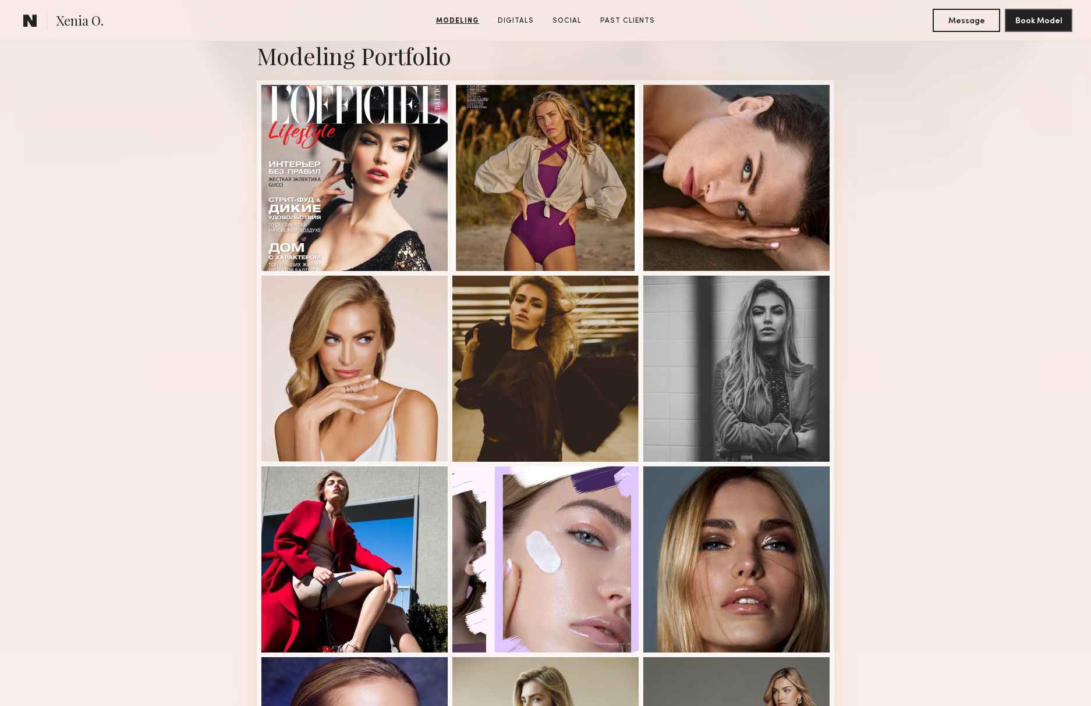
scroll to position [180, 0]
